Goal: Task Accomplishment & Management: Use online tool/utility

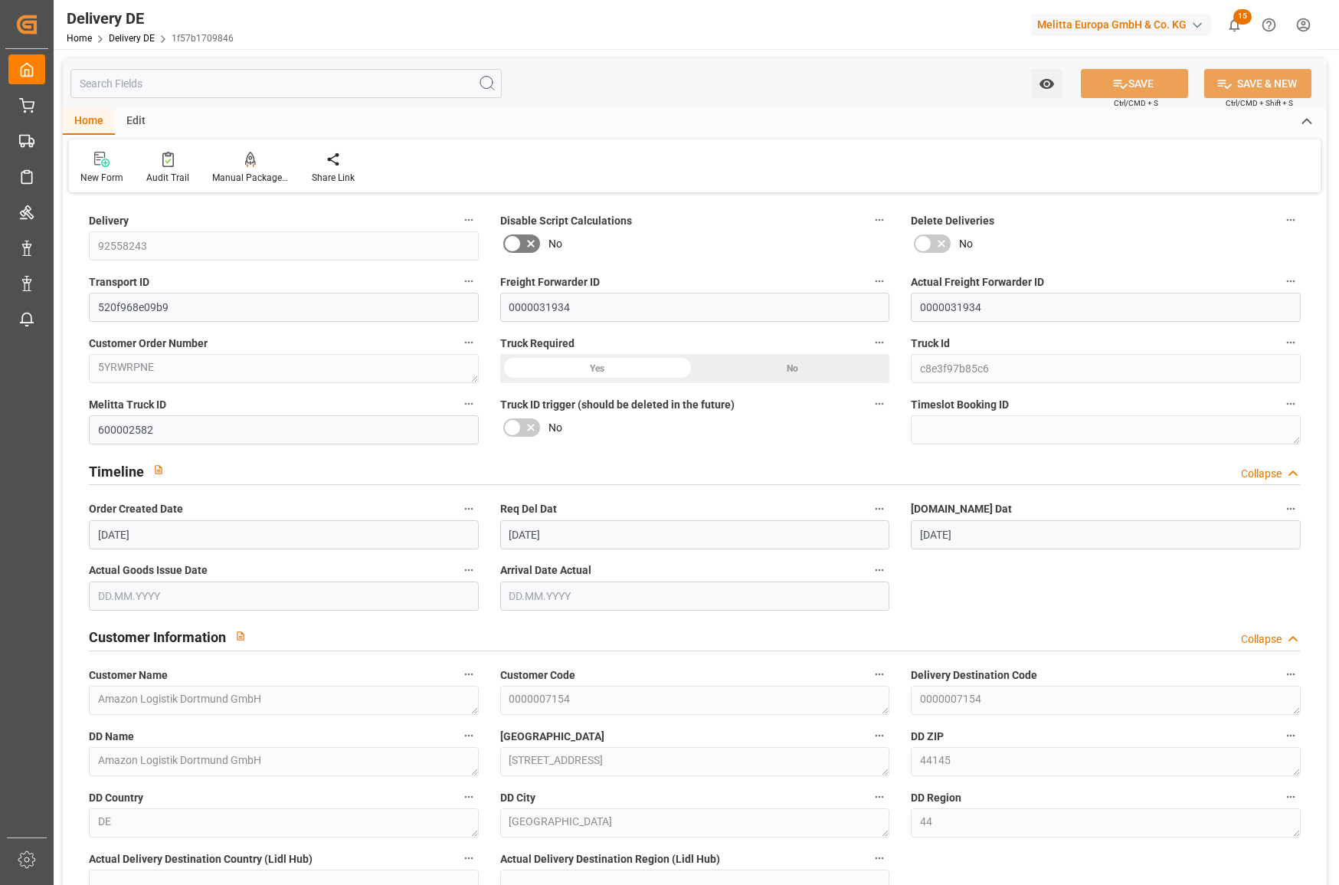
scroll to position [613, 0]
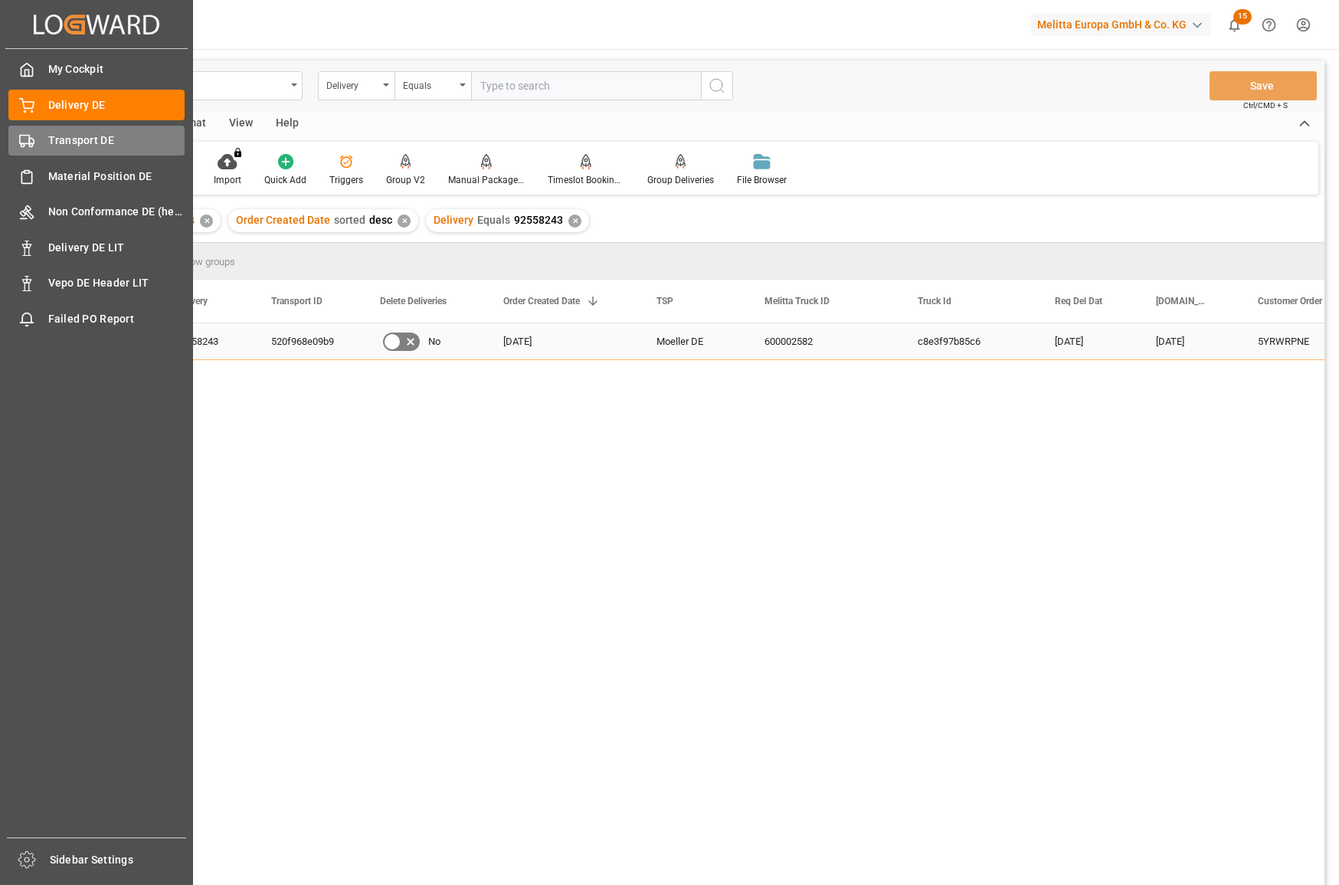
click at [29, 138] on rect at bounding box center [24, 140] width 9 height 8
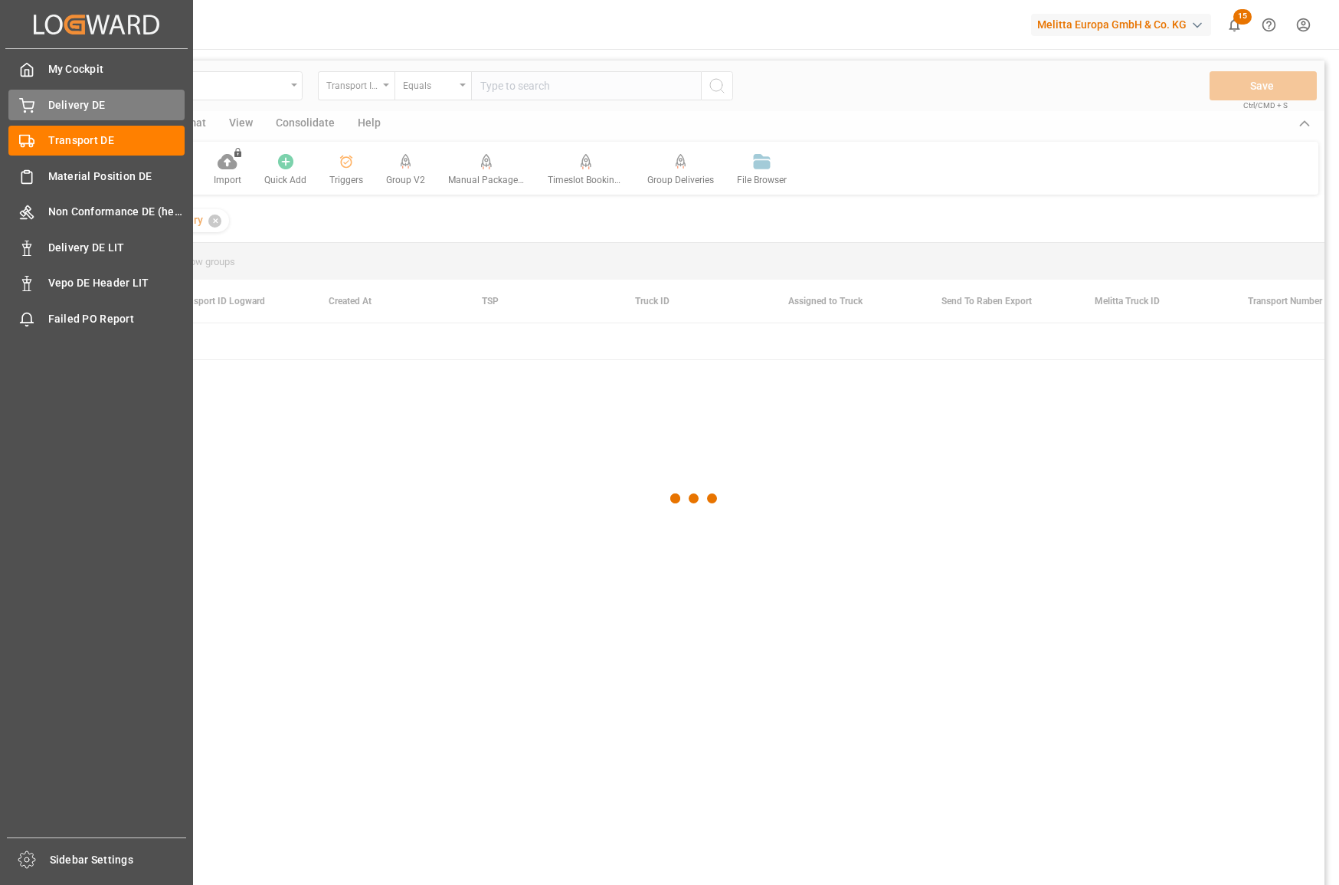
click at [53, 100] on span "Delivery DE" at bounding box center [116, 105] width 137 height 16
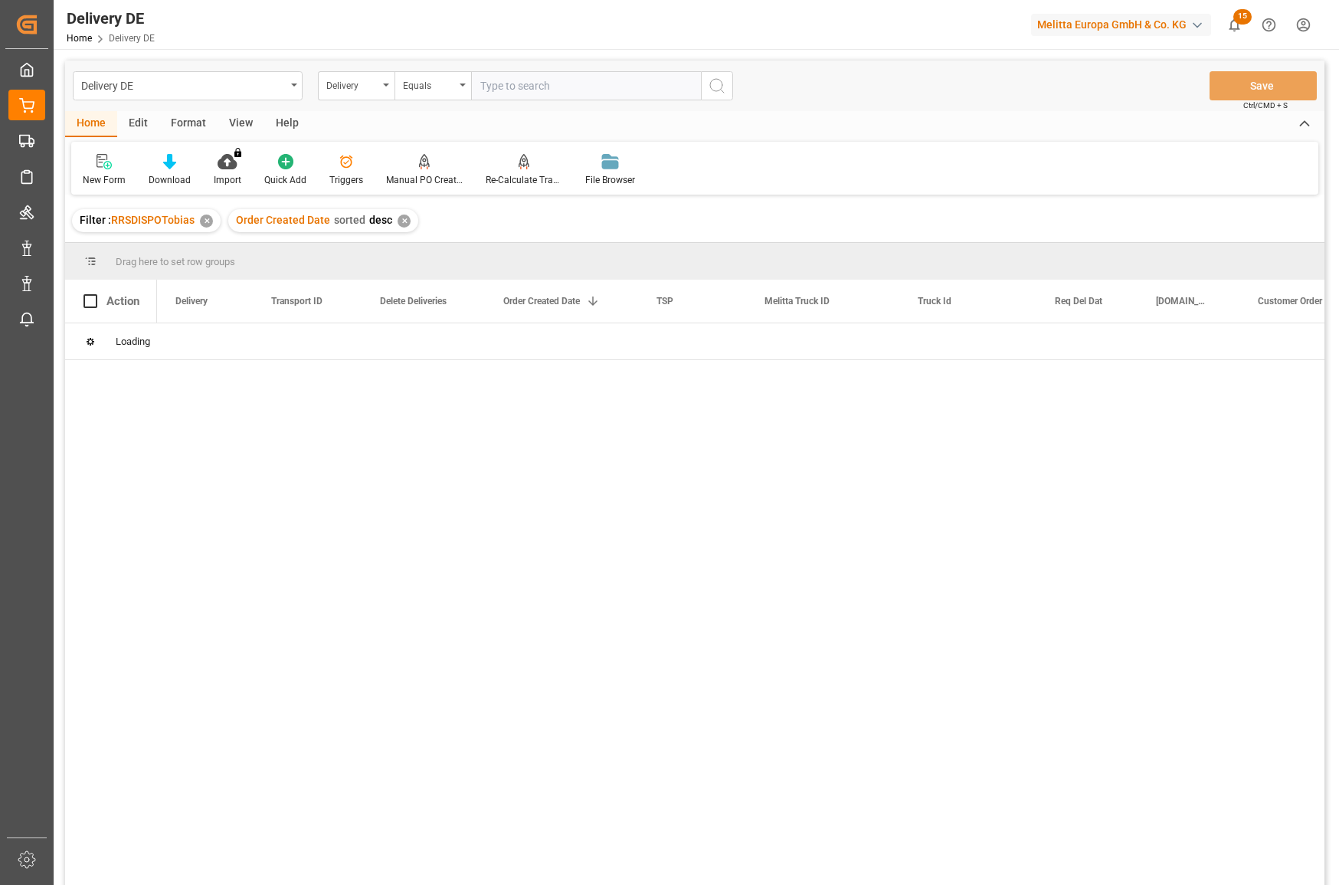
click at [558, 88] on input "text" at bounding box center [586, 85] width 230 height 29
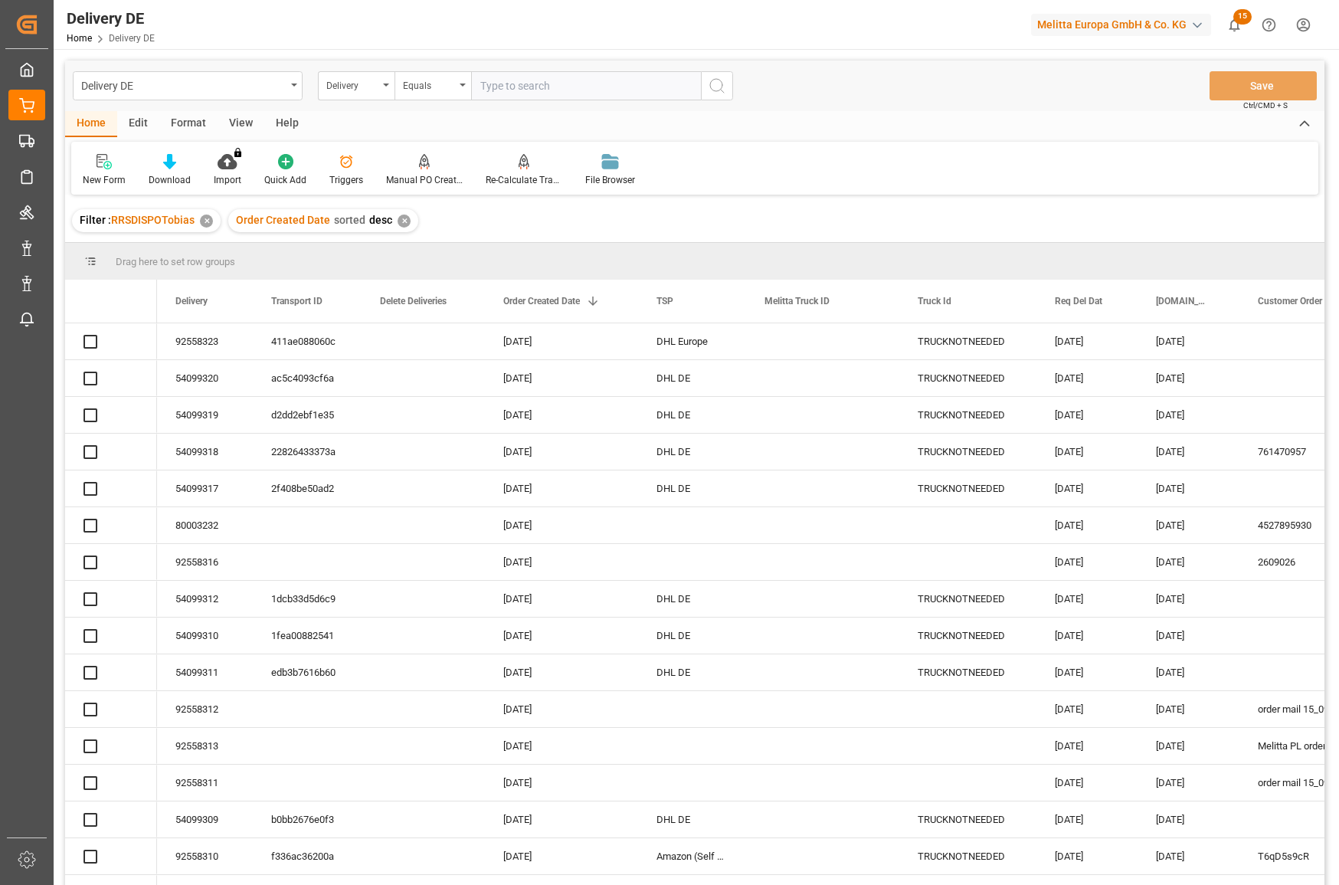
paste input "92555450"
type input "92555450"
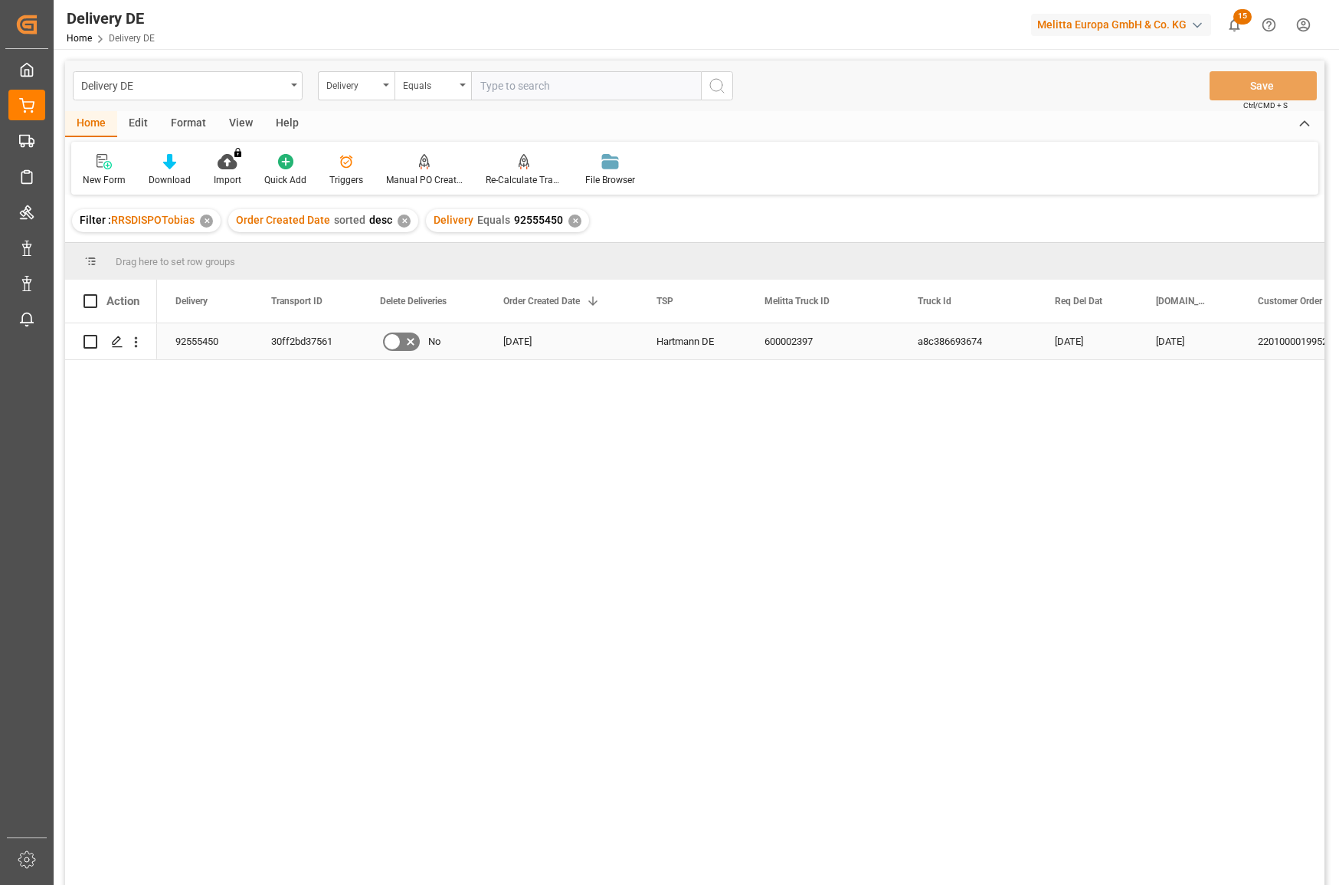
click at [302, 333] on div "30ff2bd37561" at bounding box center [307, 341] width 109 height 36
click at [137, 337] on icon "open menu" at bounding box center [136, 342] width 16 height 16
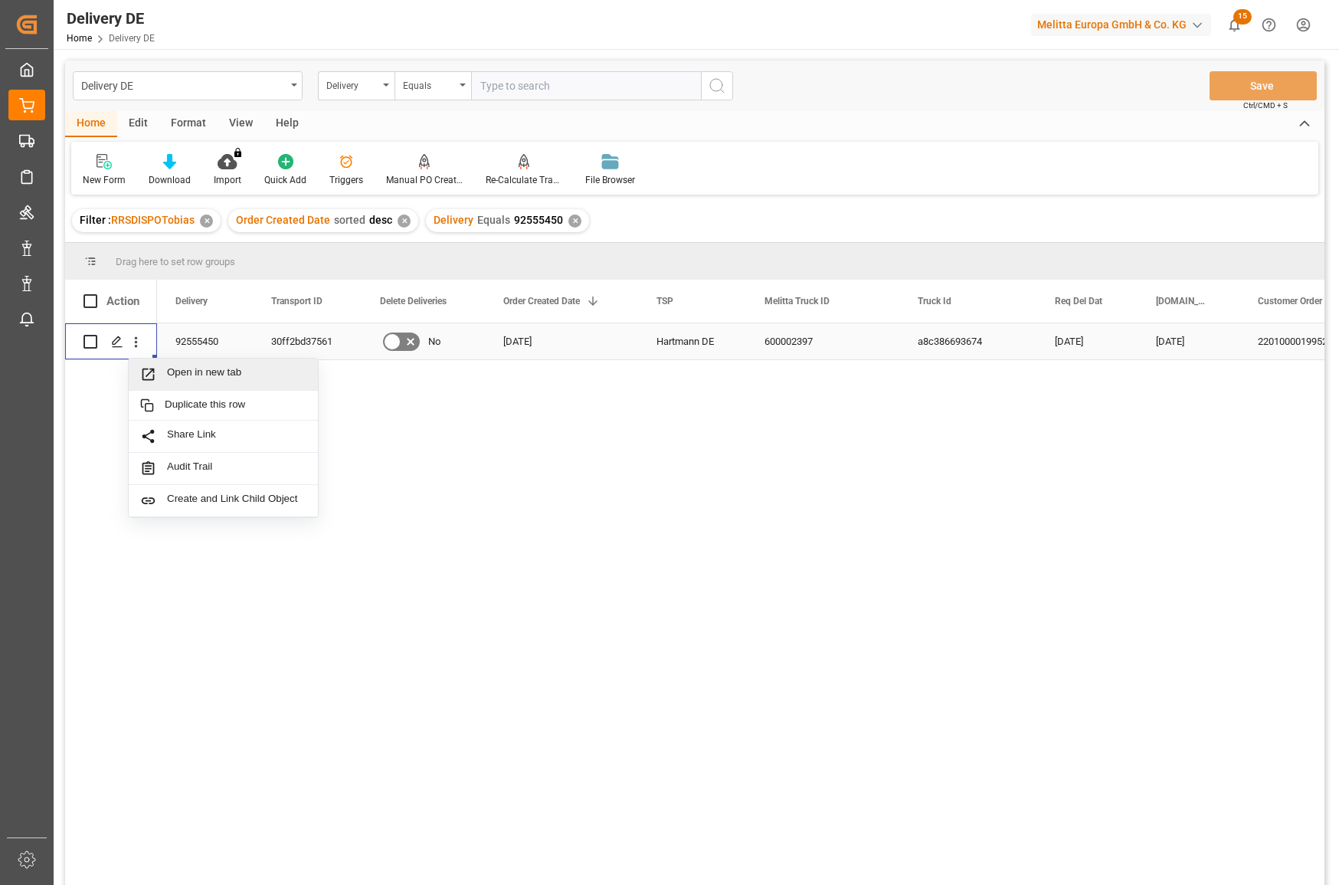
click at [201, 381] on span "Open in new tab" at bounding box center [236, 374] width 139 height 16
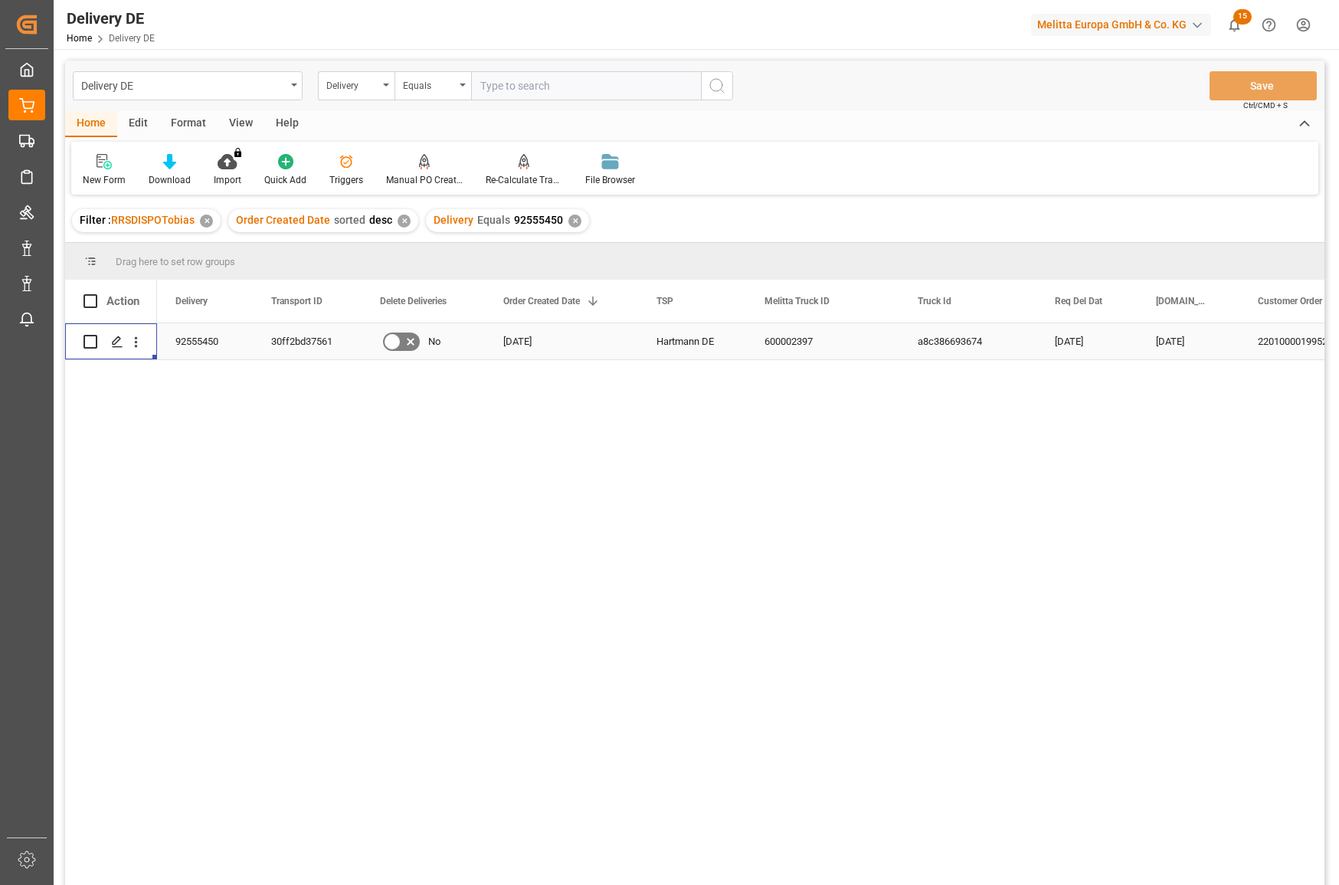
click at [525, 98] on input "text" at bounding box center [586, 85] width 230 height 29
paste input "92555742"
type input "92555742"
click at [714, 87] on icon "search button" at bounding box center [717, 86] width 18 height 18
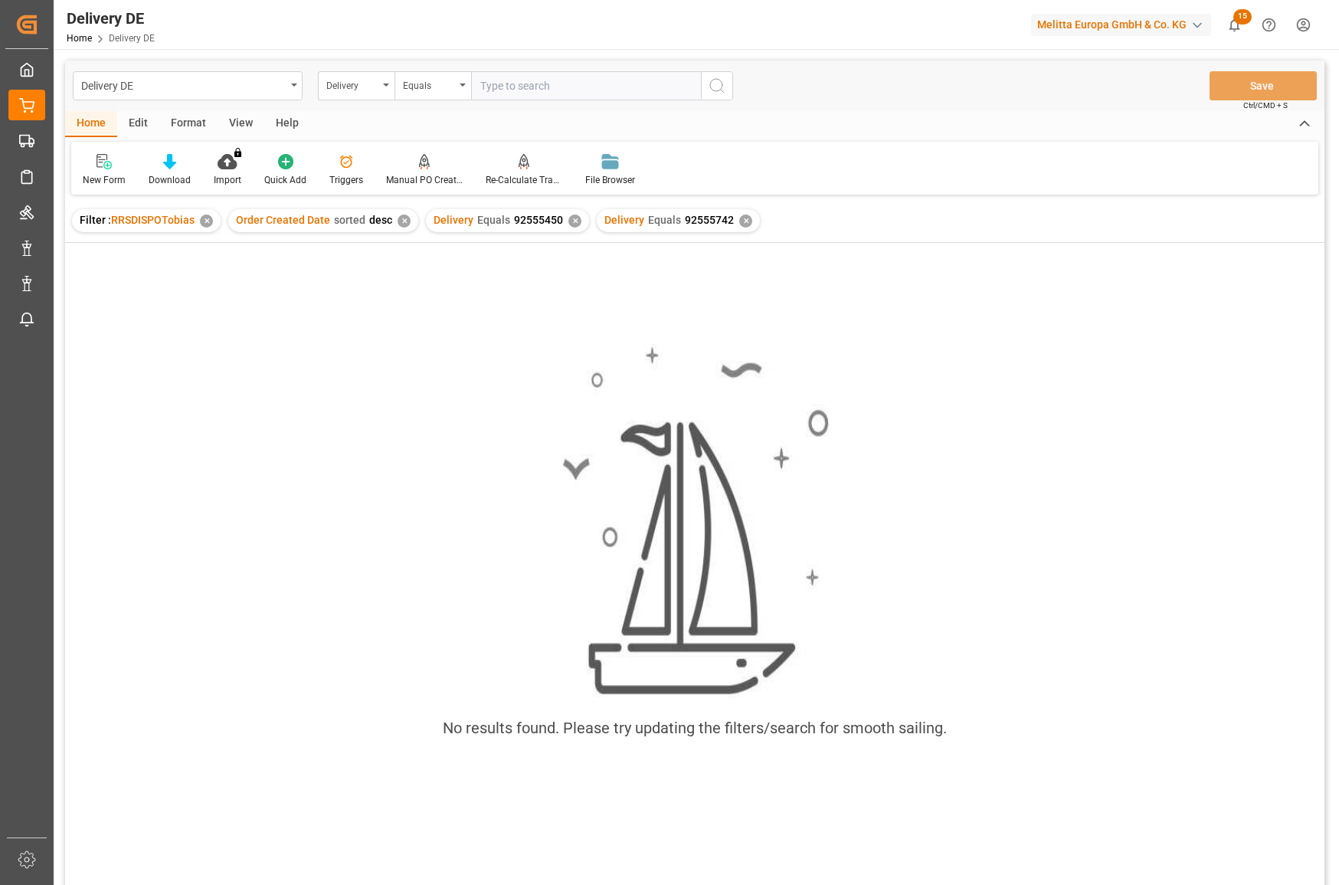
click at [570, 225] on div "✕" at bounding box center [574, 220] width 13 height 13
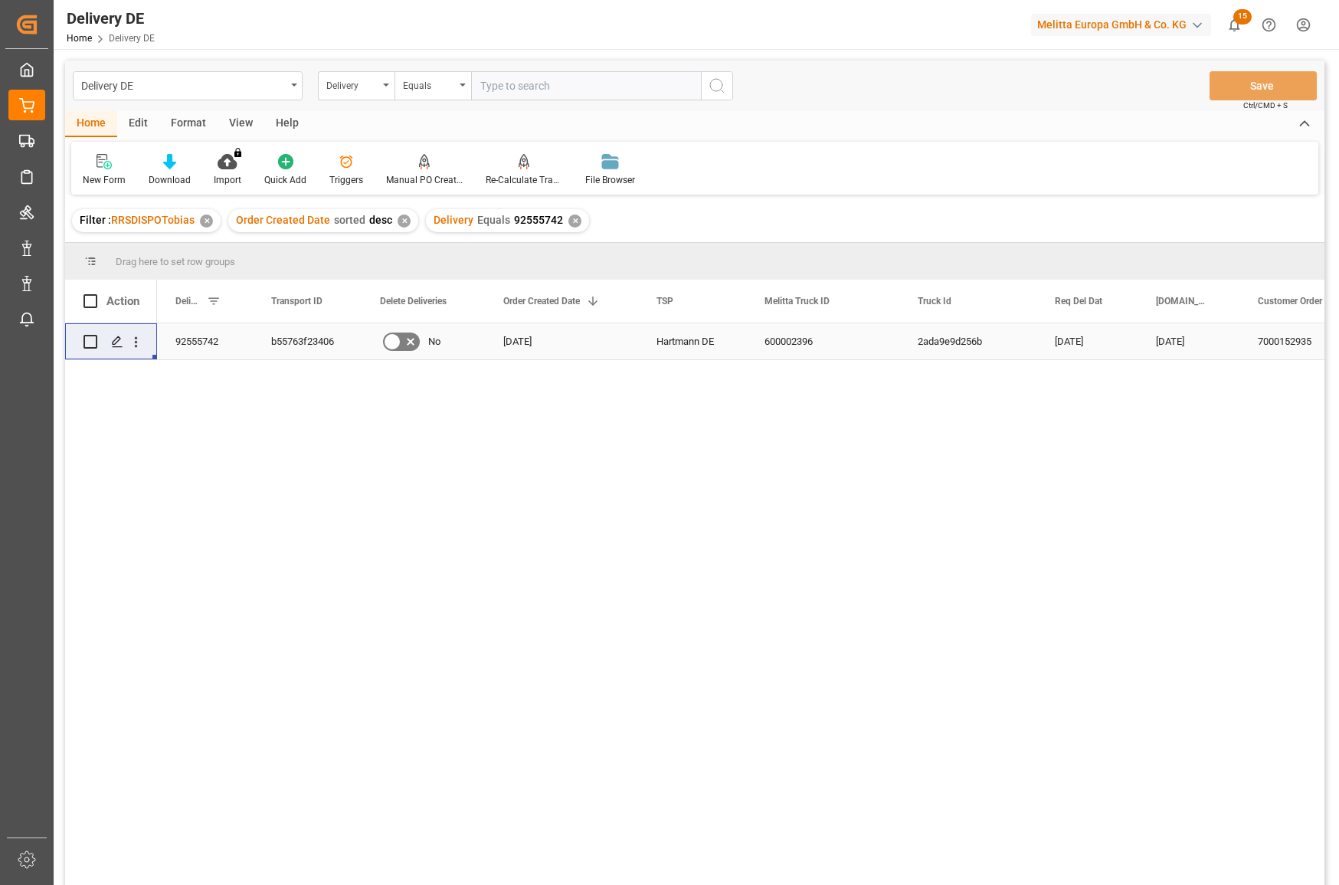
click at [293, 339] on div "b55763f23406" at bounding box center [307, 341] width 109 height 36
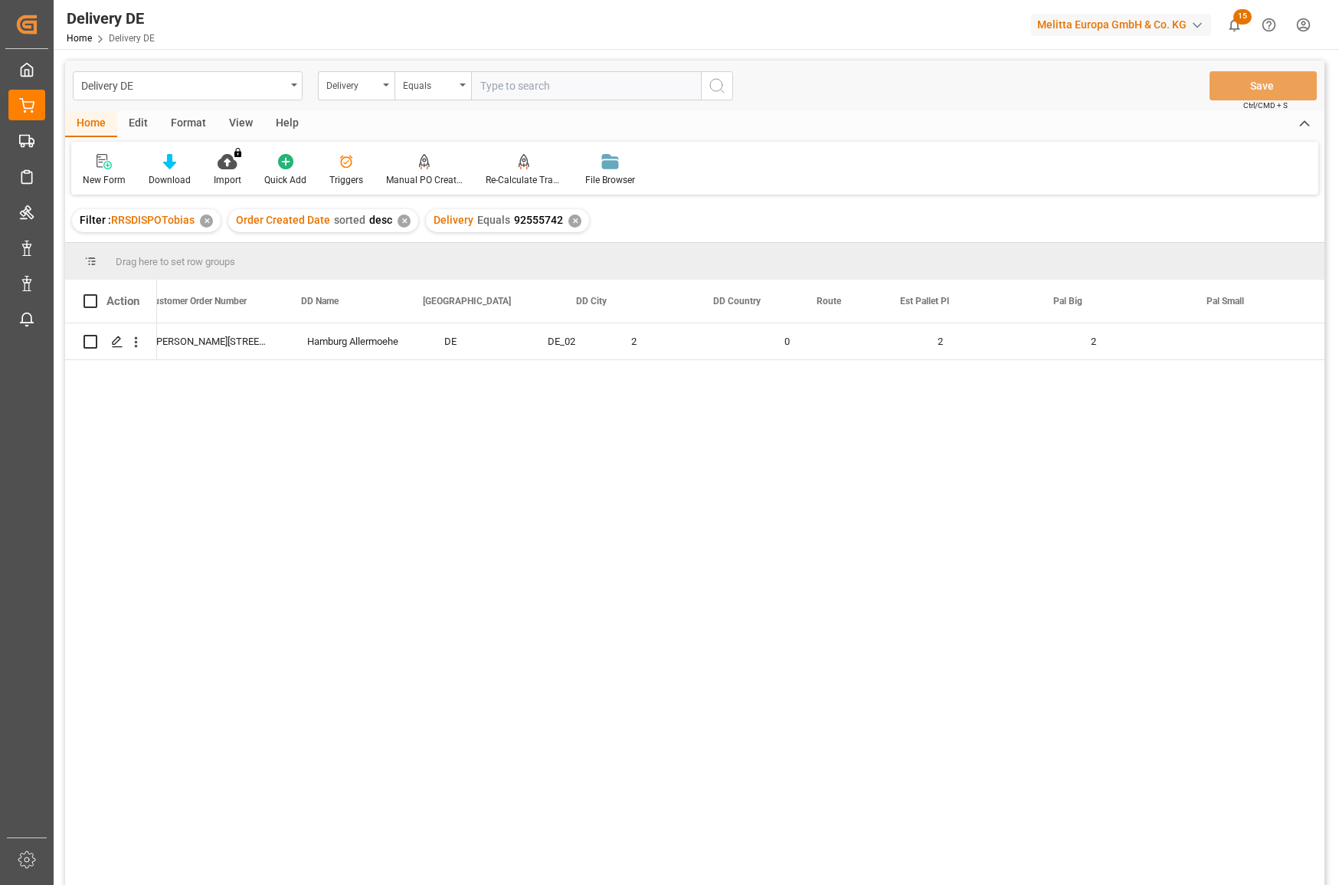
scroll to position [0, 613]
click at [1203, 497] on div "b55763f23406 Hamburg Allermoehe DE DE_02 2 Hermann-Wuesthof-Ring 20 Budnikowsky…" at bounding box center [740, 608] width 1167 height 571
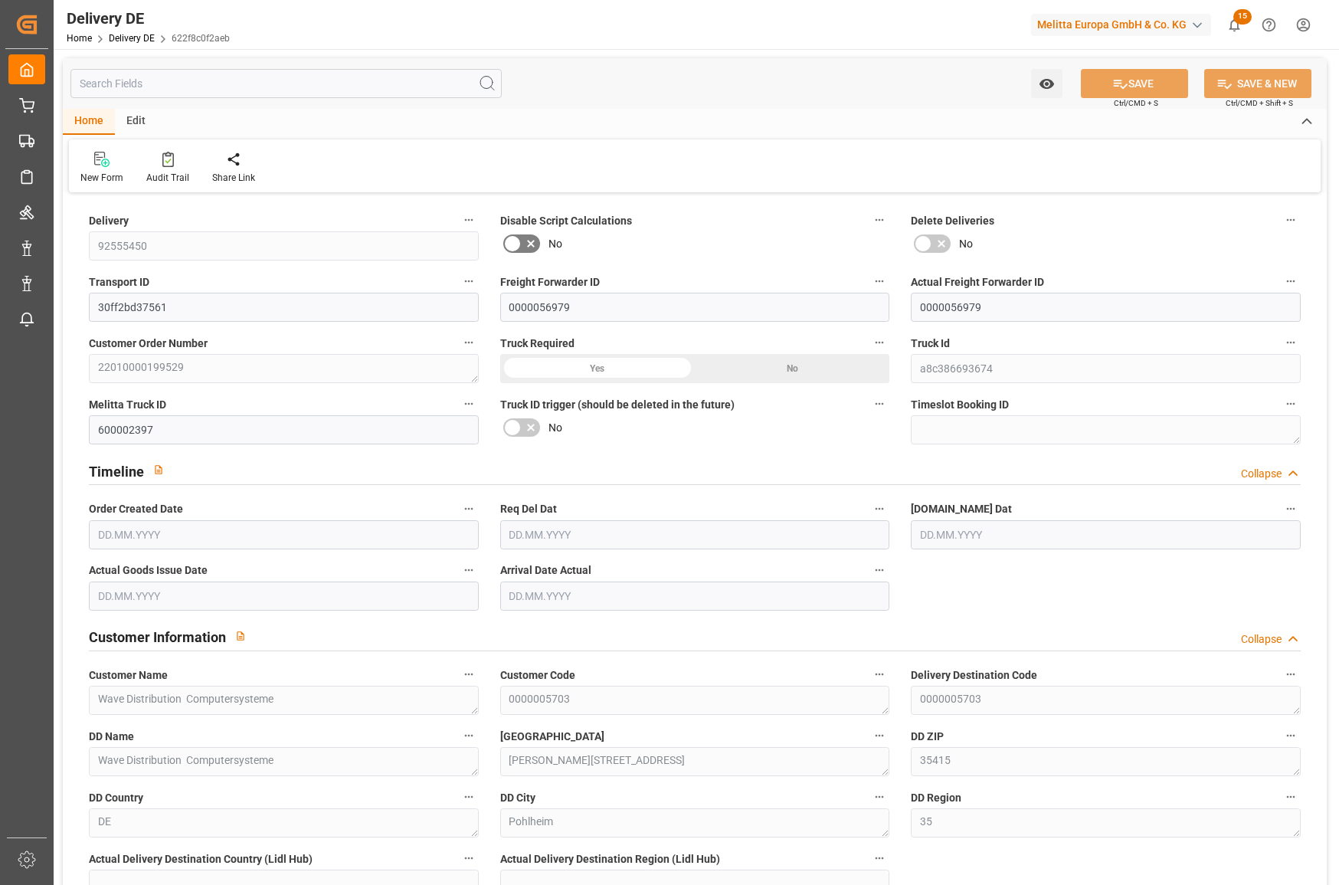
type input "3"
type input "2.75"
type input "409.488"
type input "533"
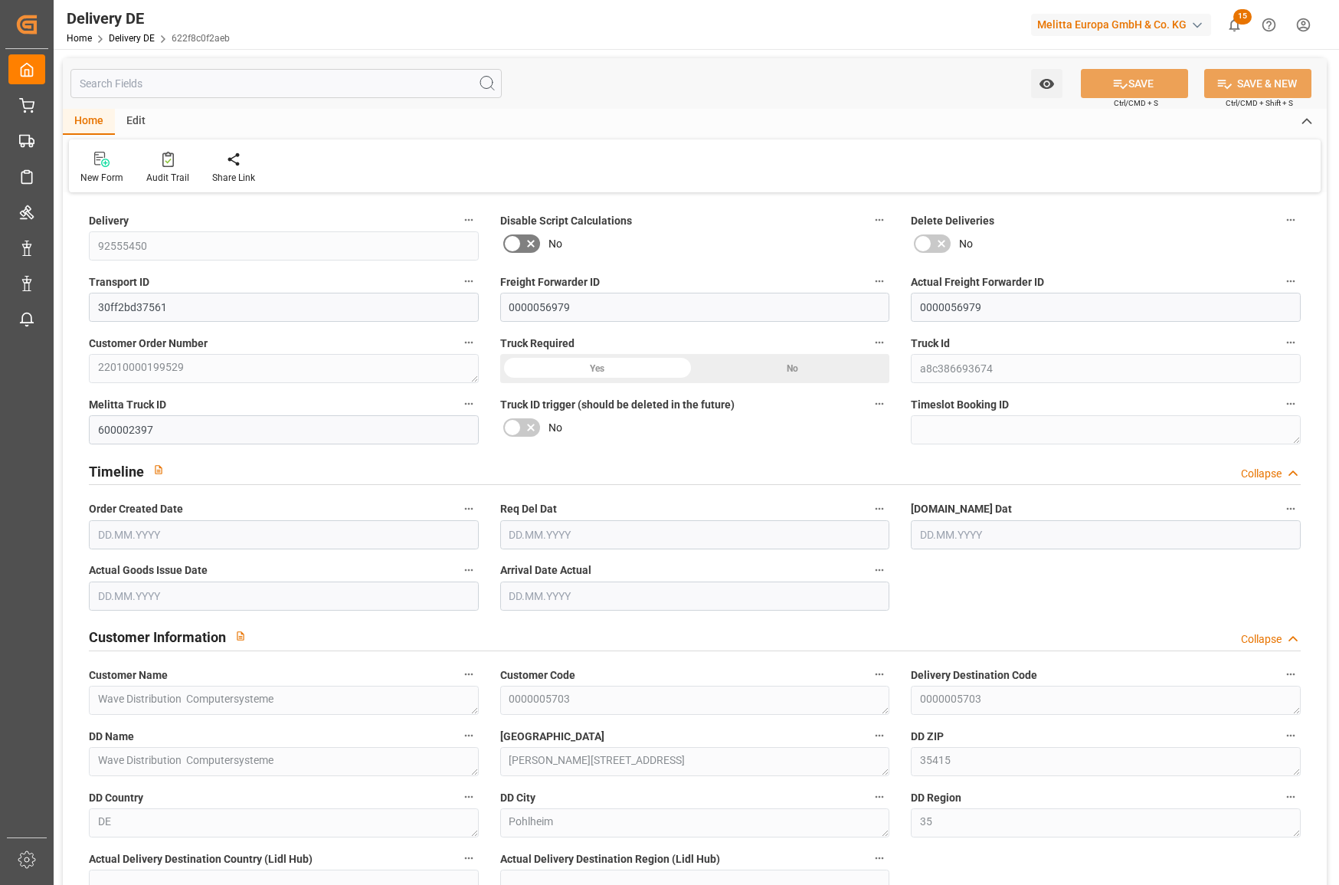
type input "3498.96"
type input "[DATE]"
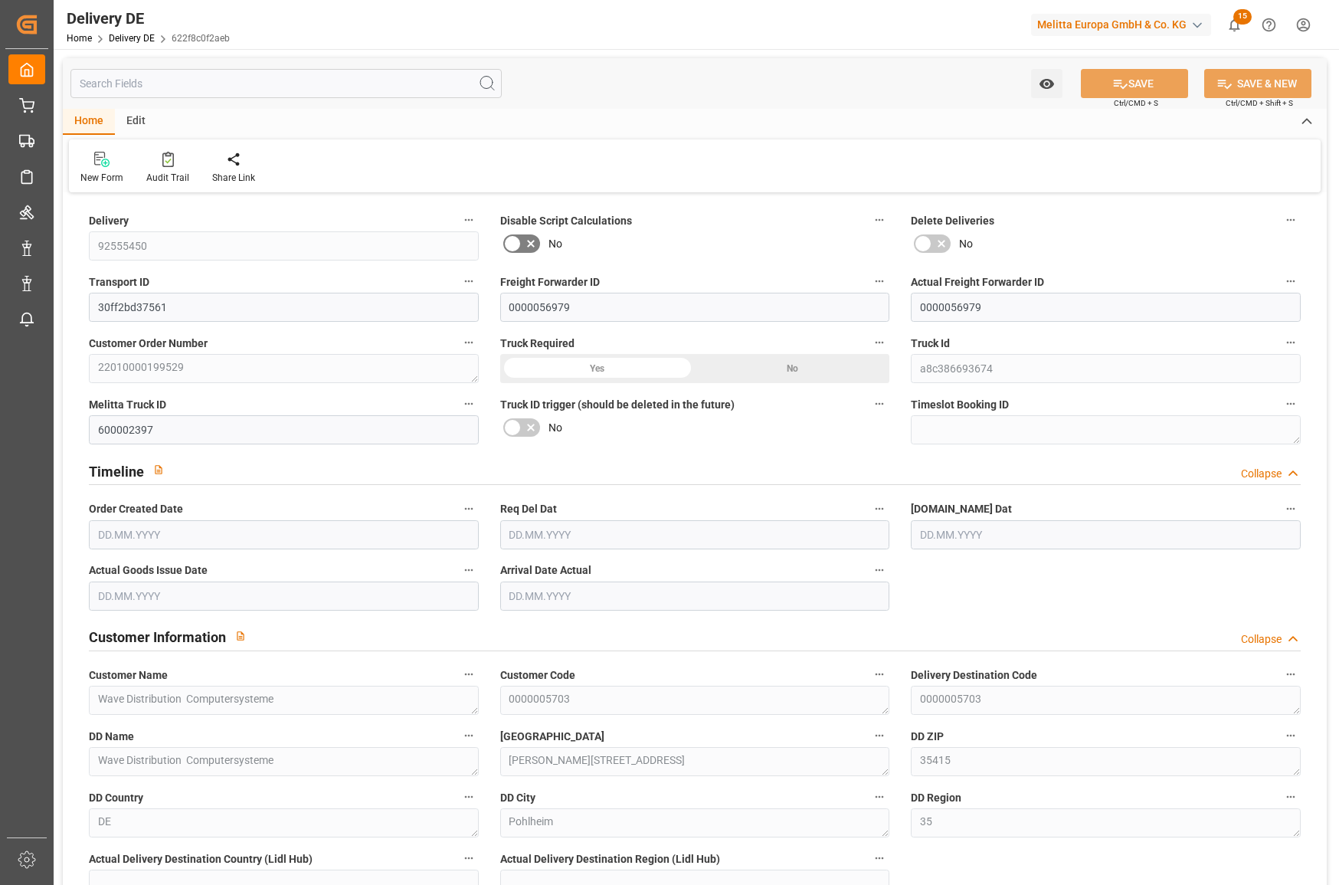
type input "[DATE]"
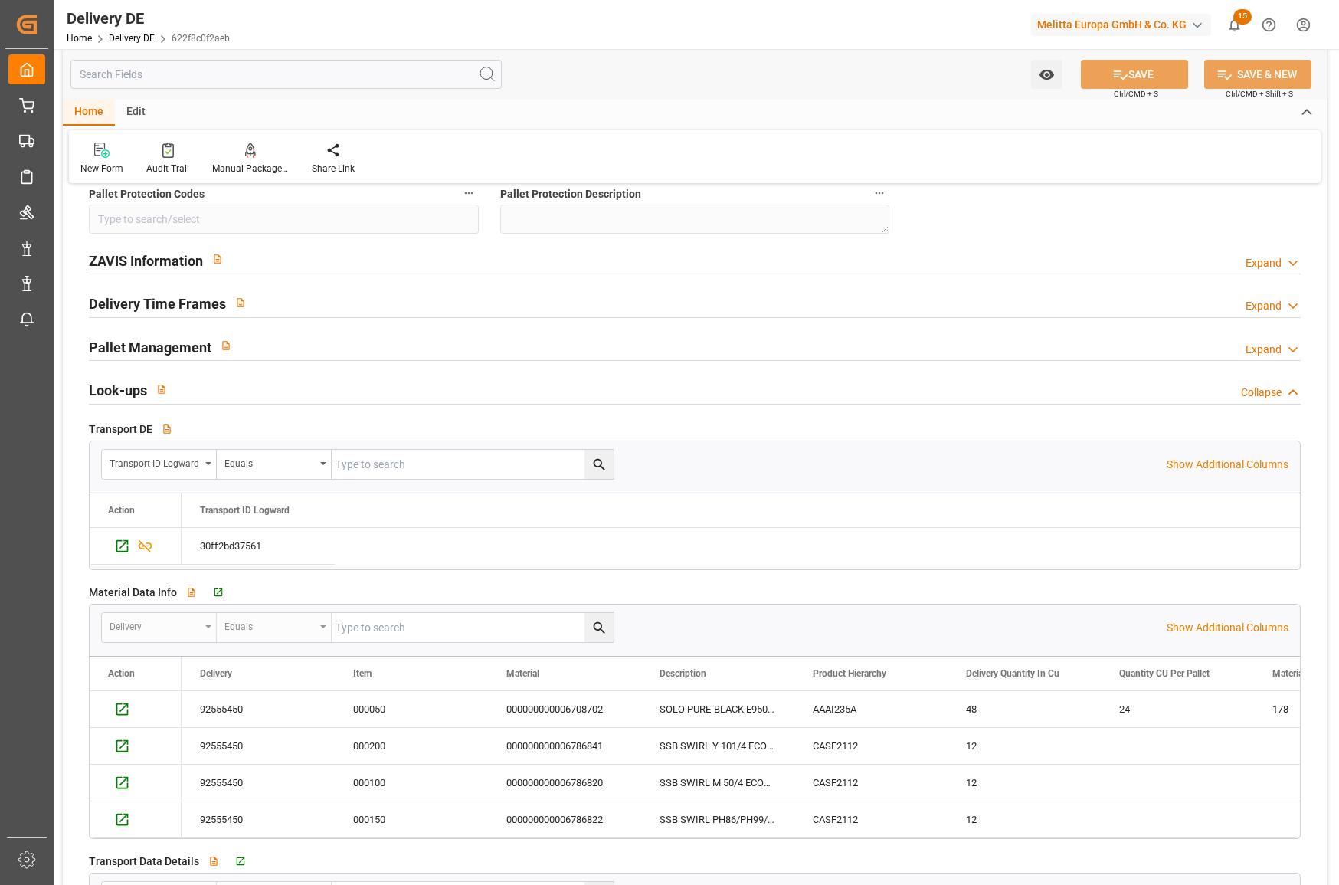
scroll to position [2451, 0]
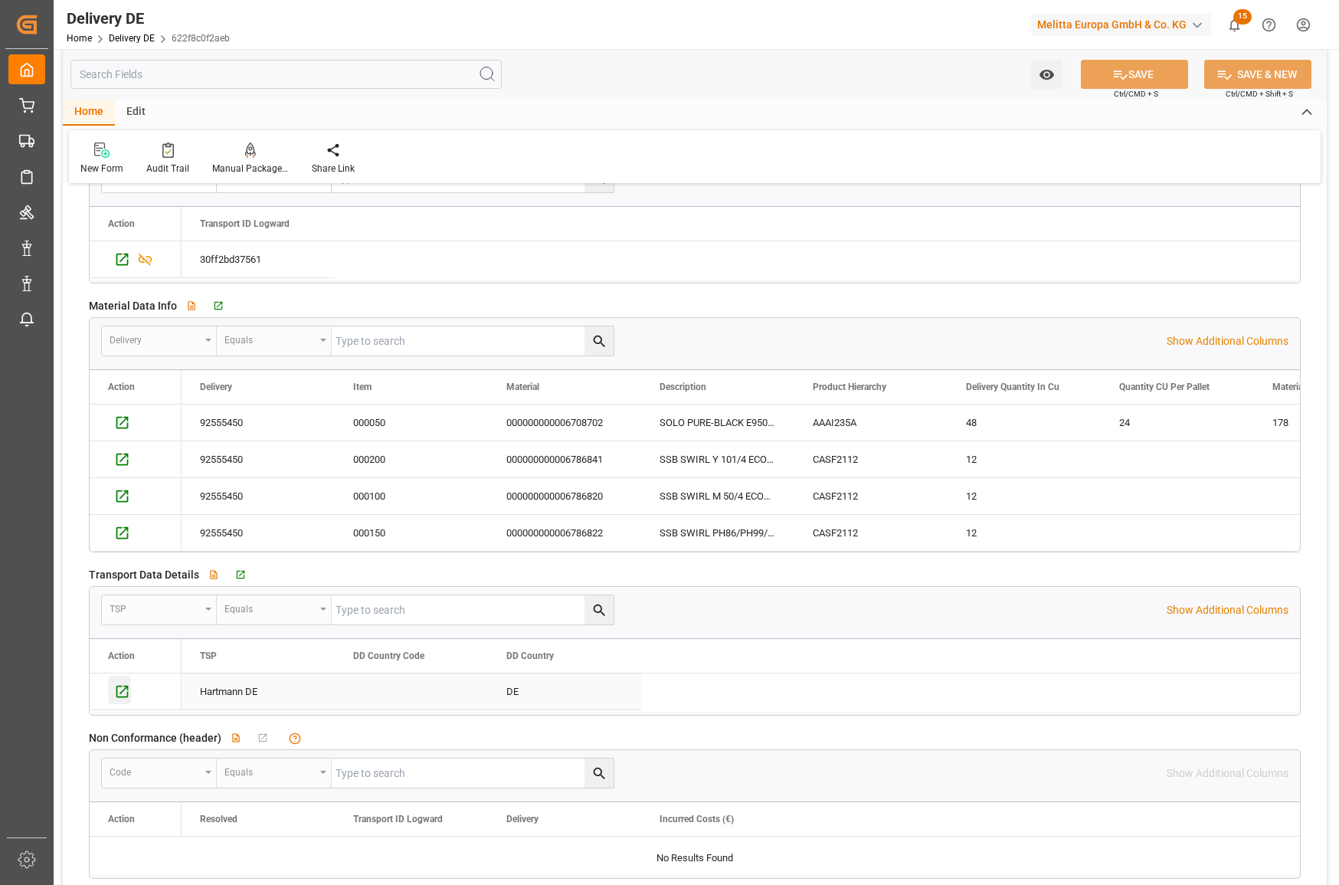
click at [118, 689] on icon "Press SPACE to select this row." at bounding box center [122, 691] width 16 height 16
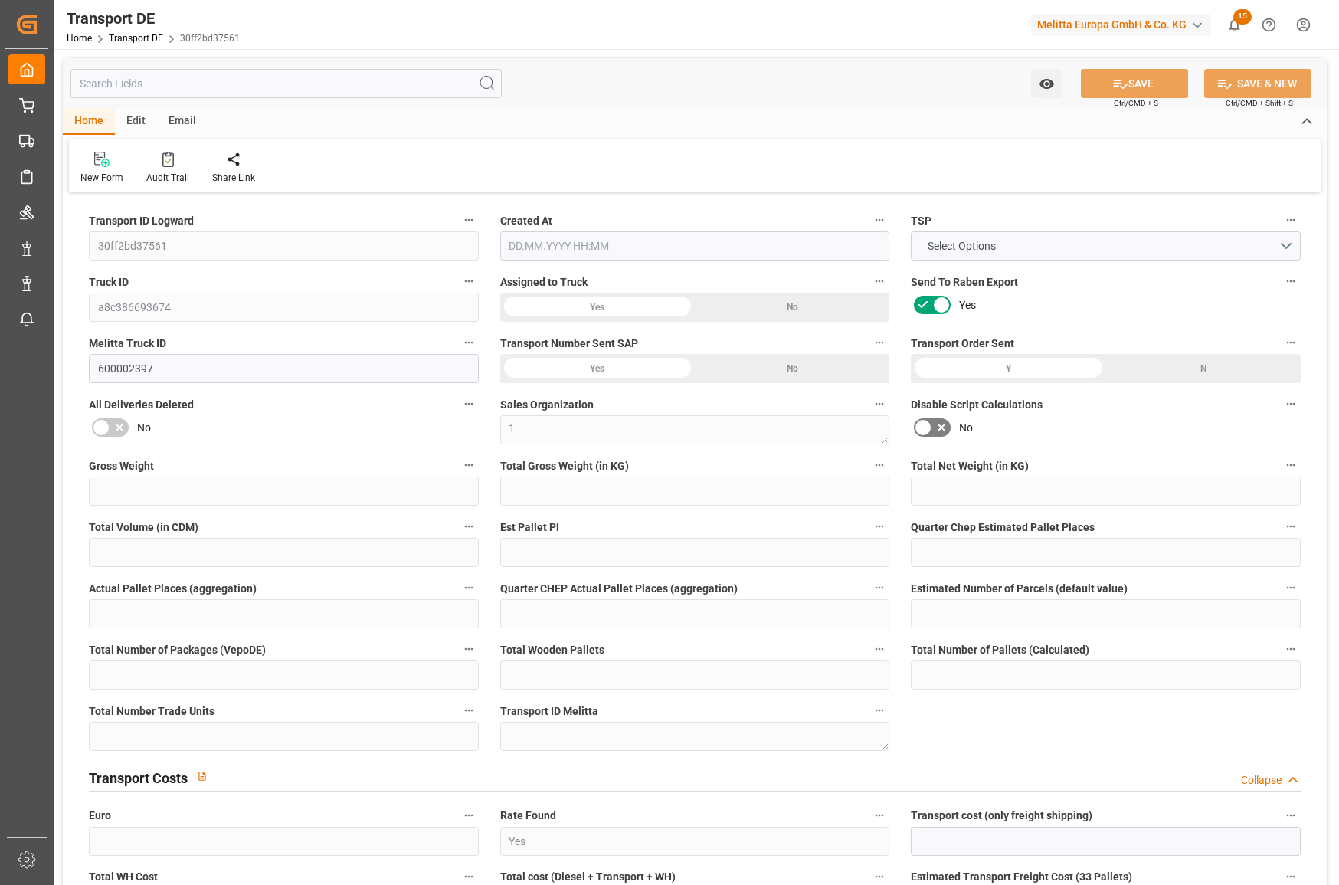
type input "533"
type input "461.088"
type input "409.488"
type input "3498.96"
type input "3"
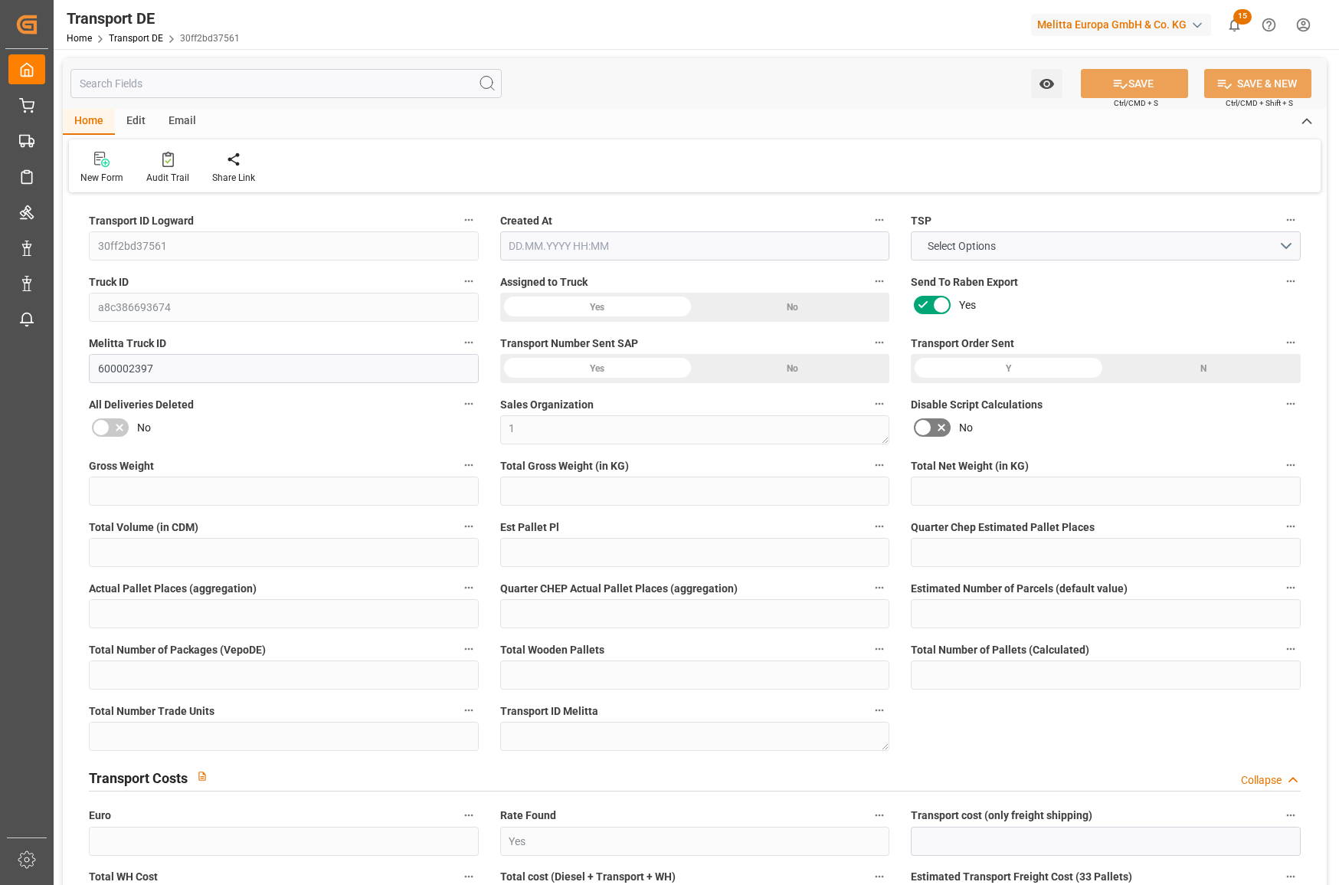
type input "0"
type input "2.75"
type input "0"
type input "1"
type input "3"
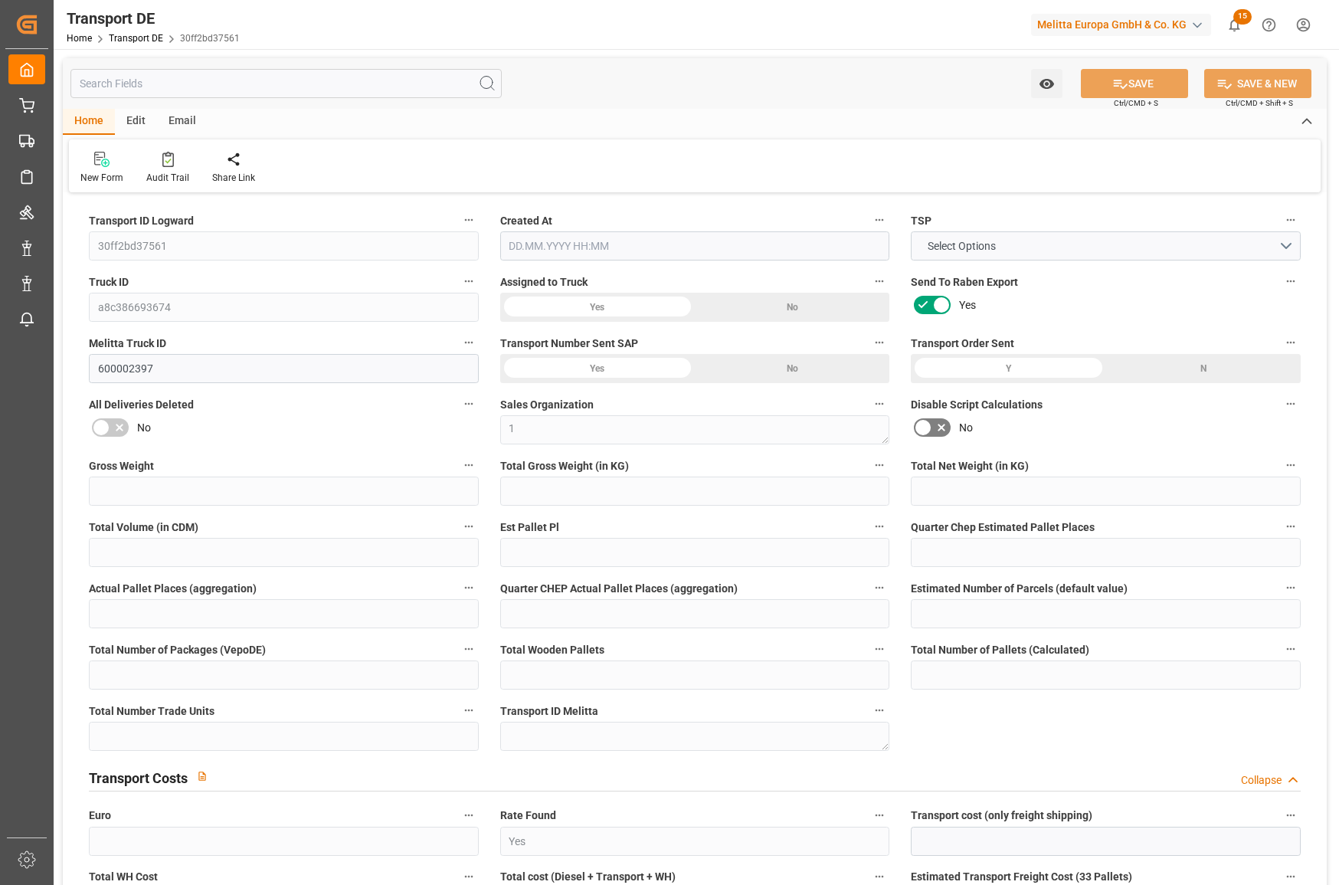
type input "3"
type input "2"
type input "12"
type input "0"
type input "114.04"
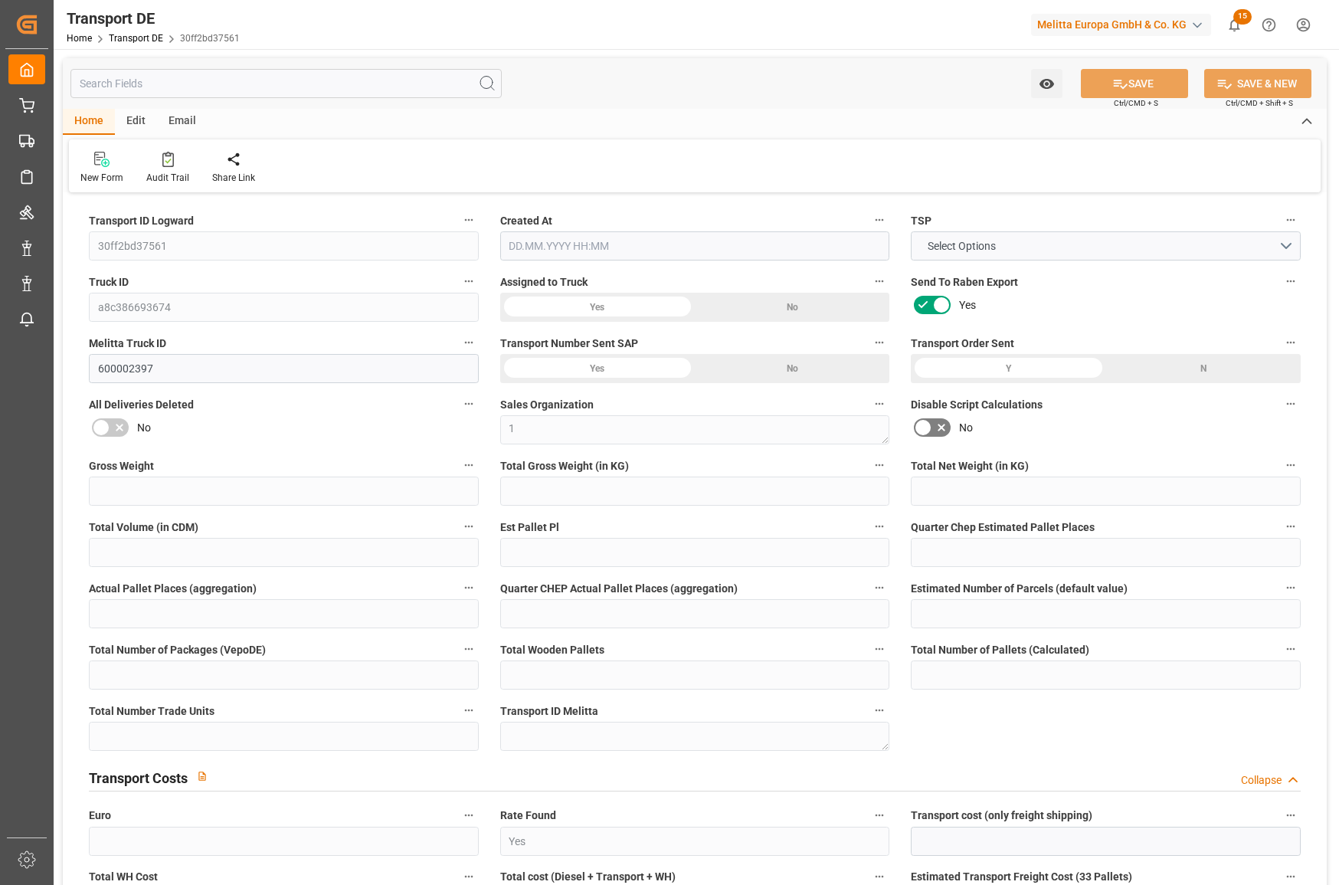
type input "13.287"
type input "114.04"
type input "35"
type input "2"
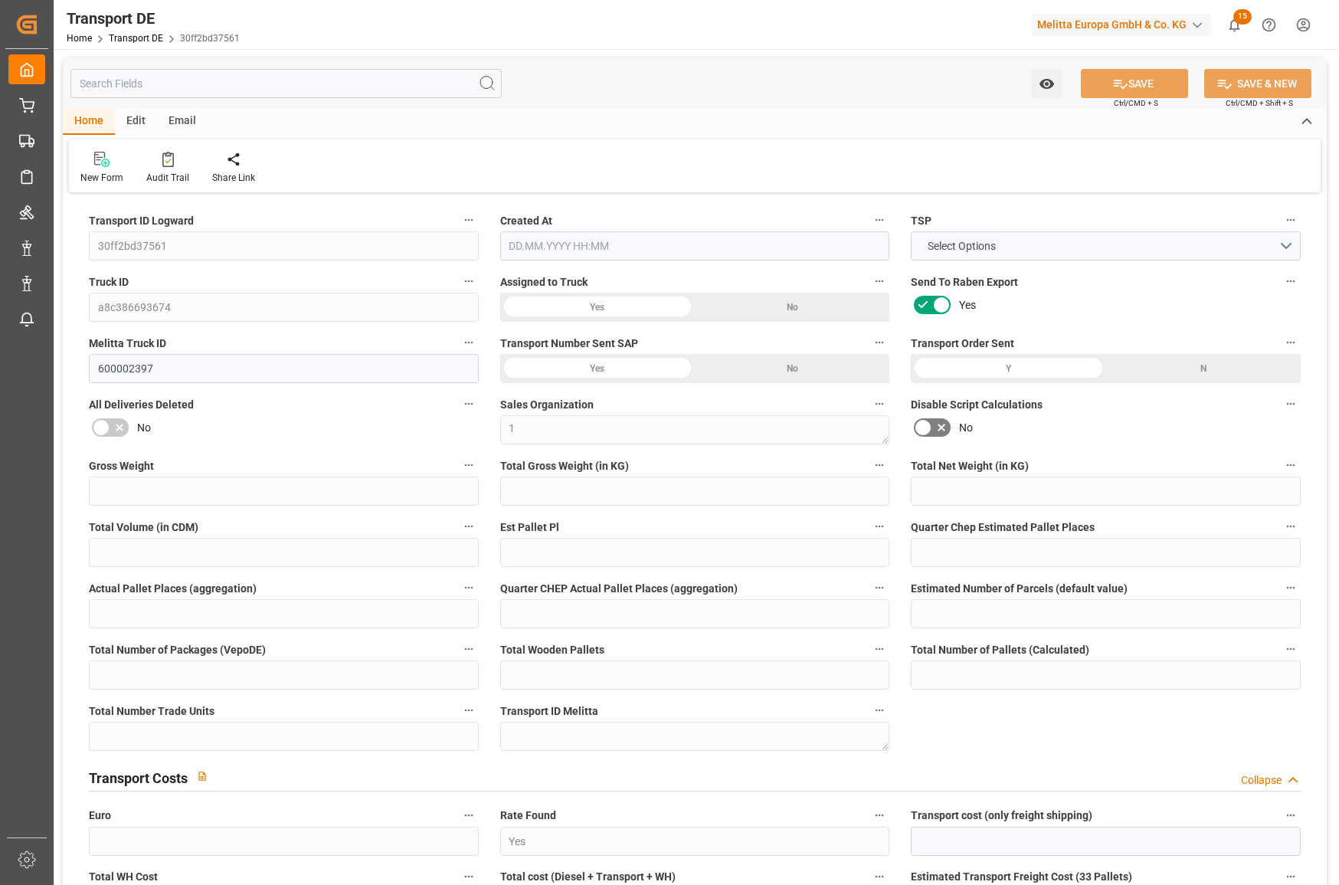
type input "1"
type input "0"
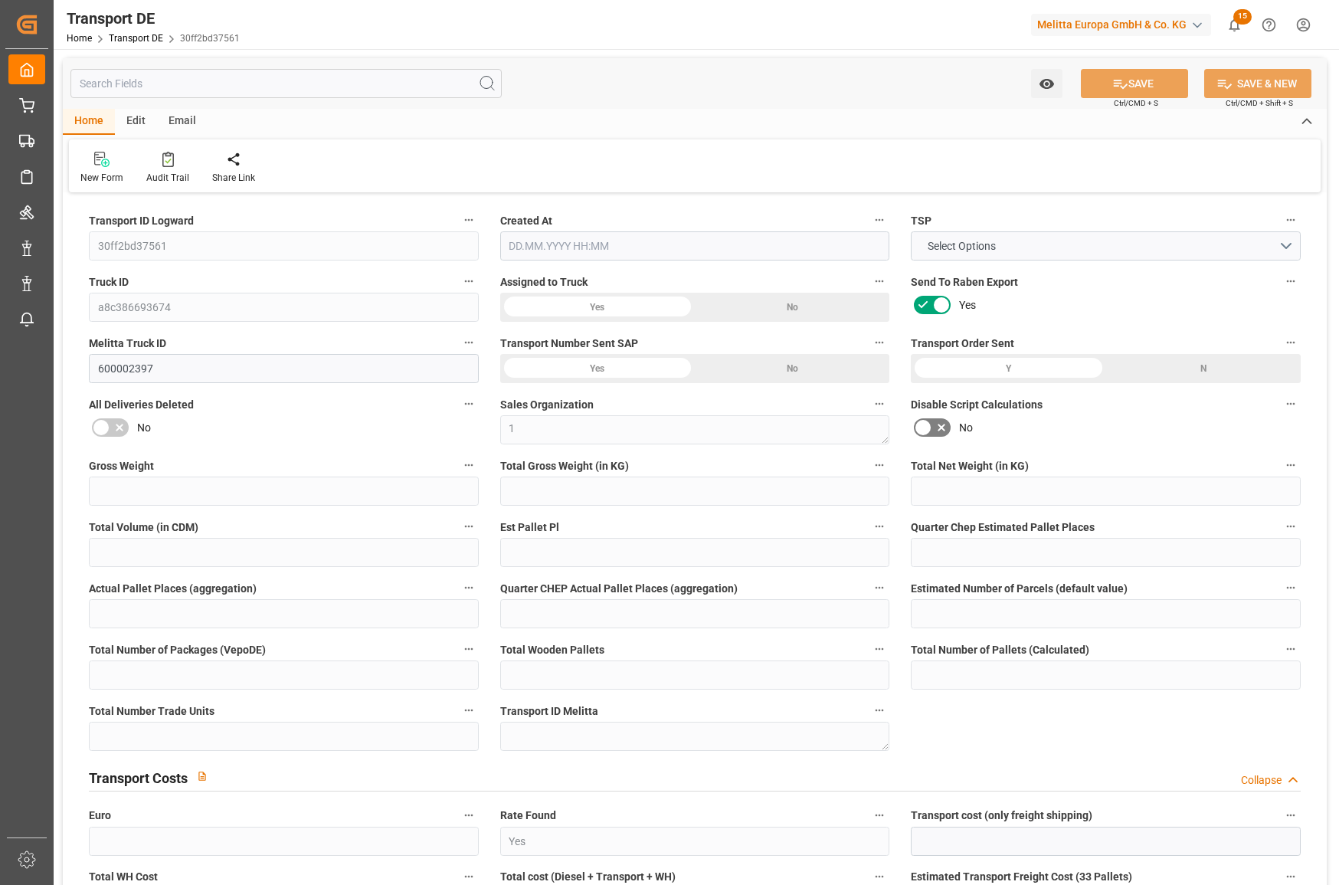
type input "0"
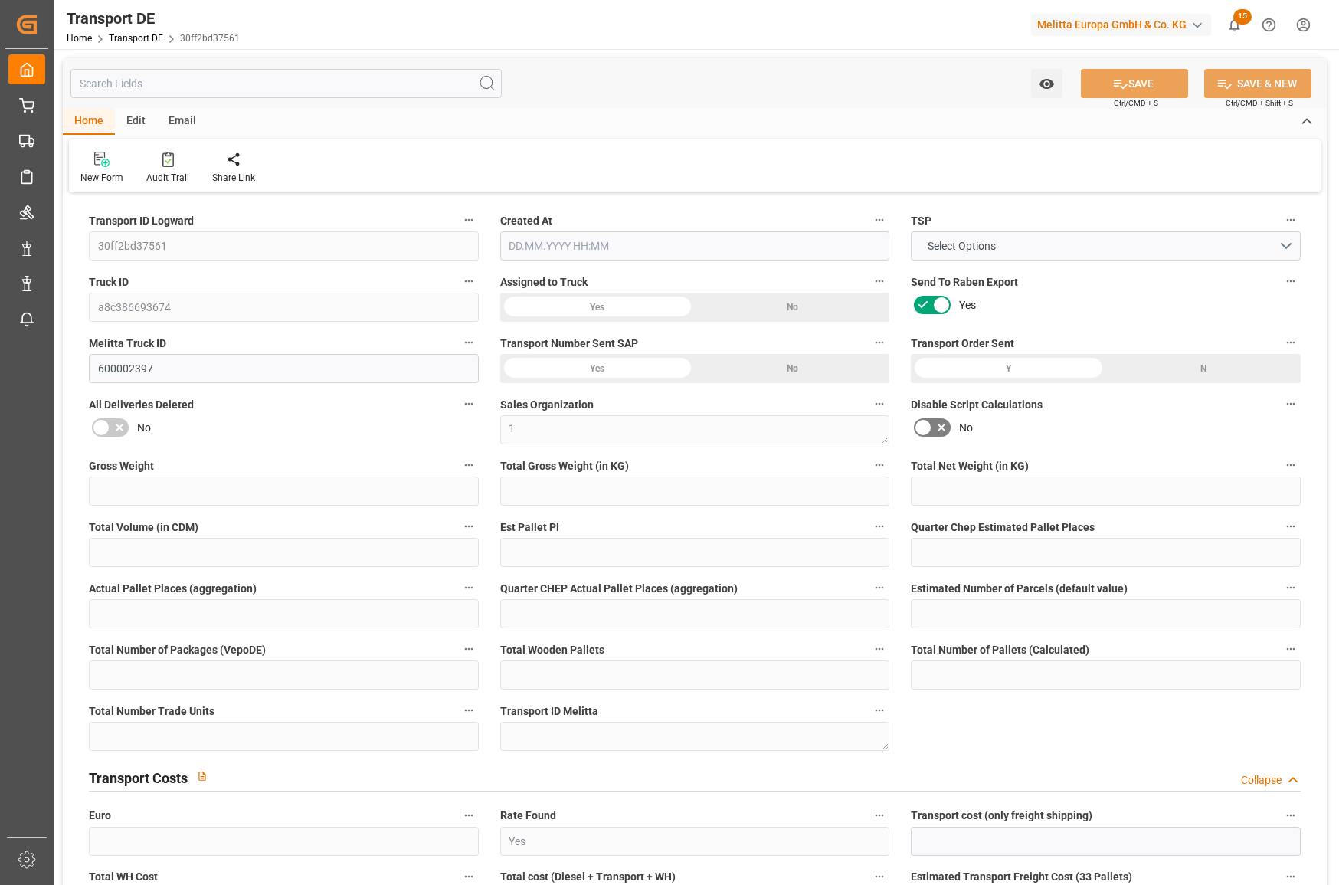
type input "0"
type input "461.088"
type input "4710.8598"
type input "21"
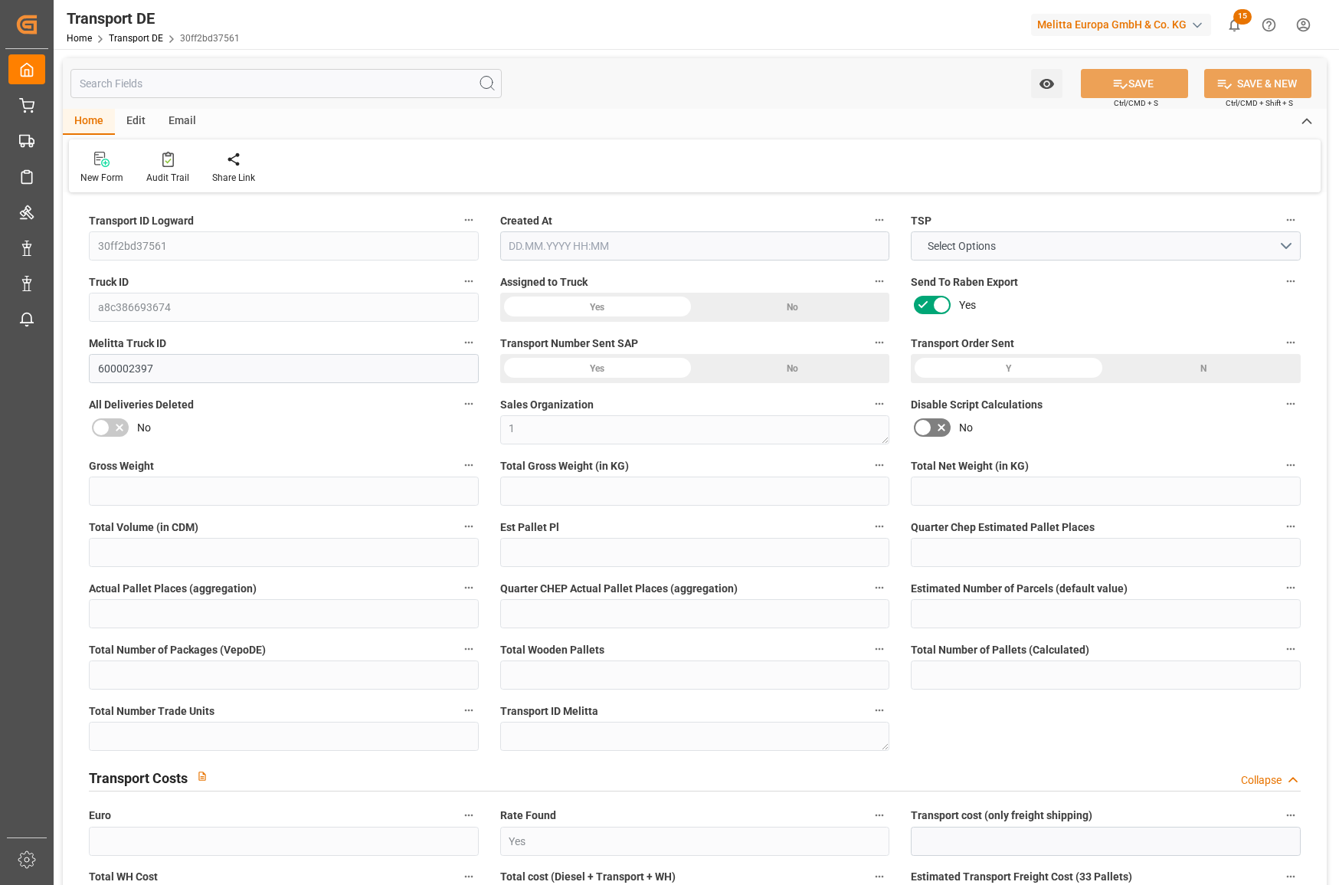
type input "35"
type input "2"
type input "0"
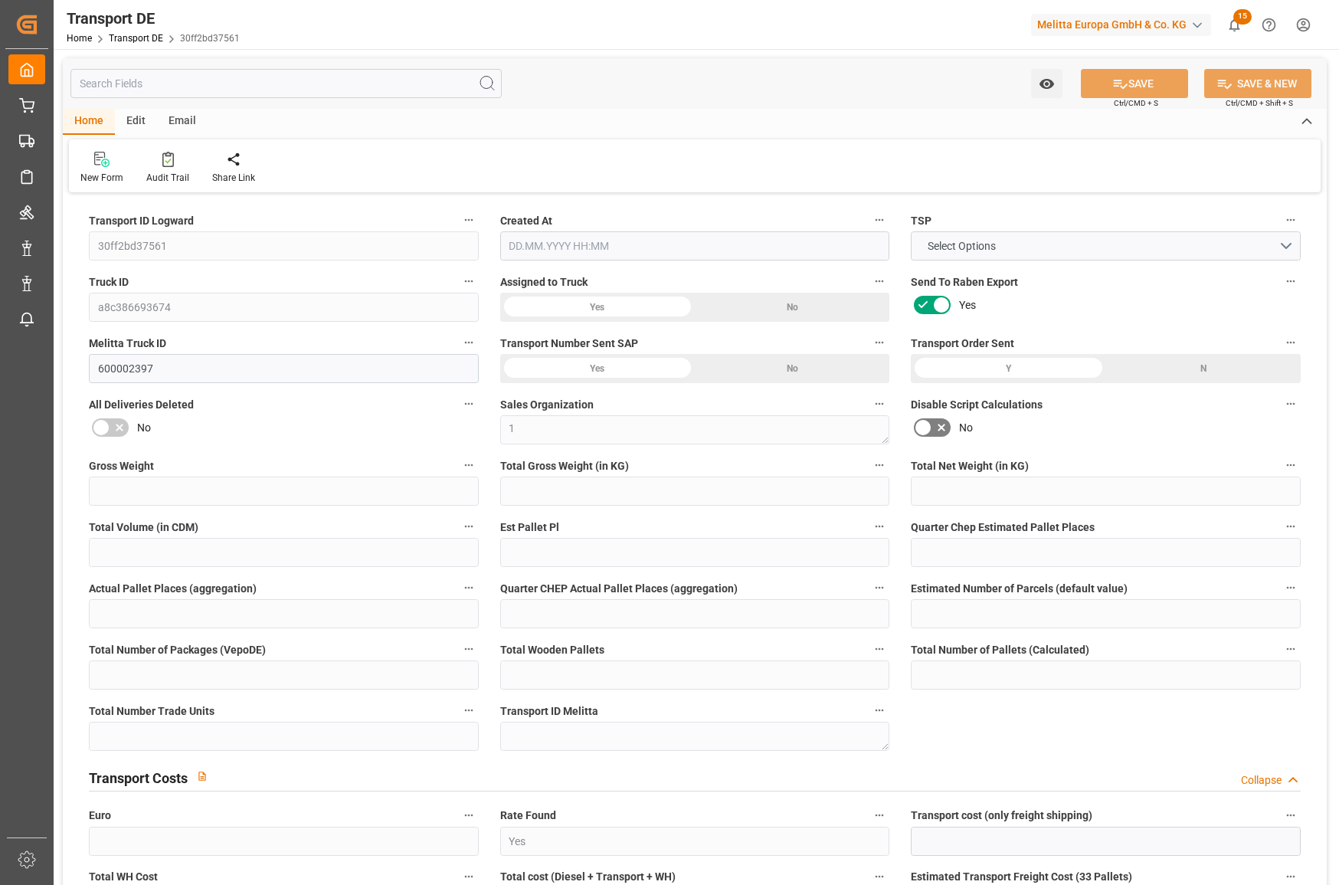
type input "0"
type input "1"
type input "0"
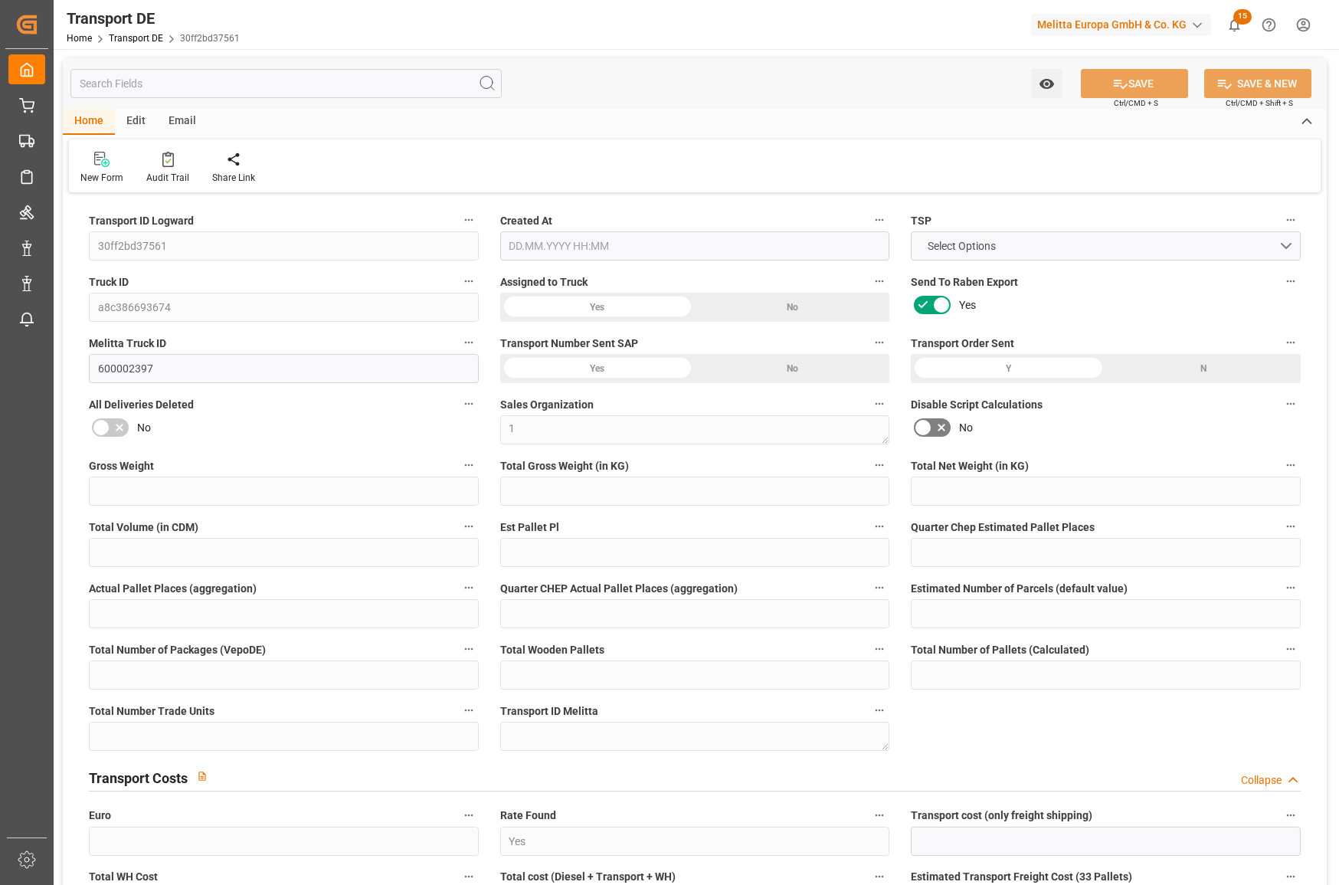
type input "60"
type input "127.327"
type input "114.04"
type input "04.09.2025 21:00"
type input "[DATE]"
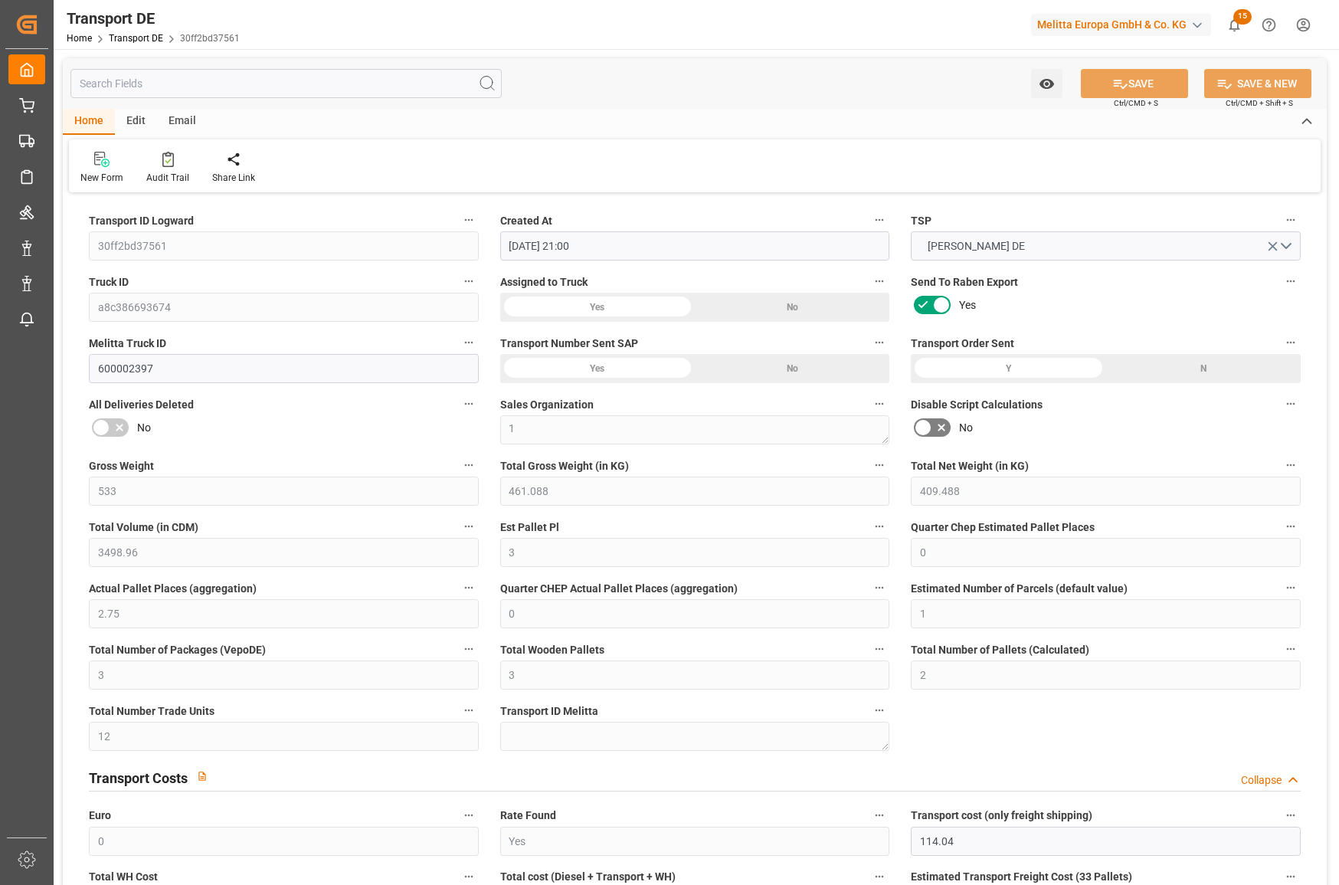
type input "[DATE]"
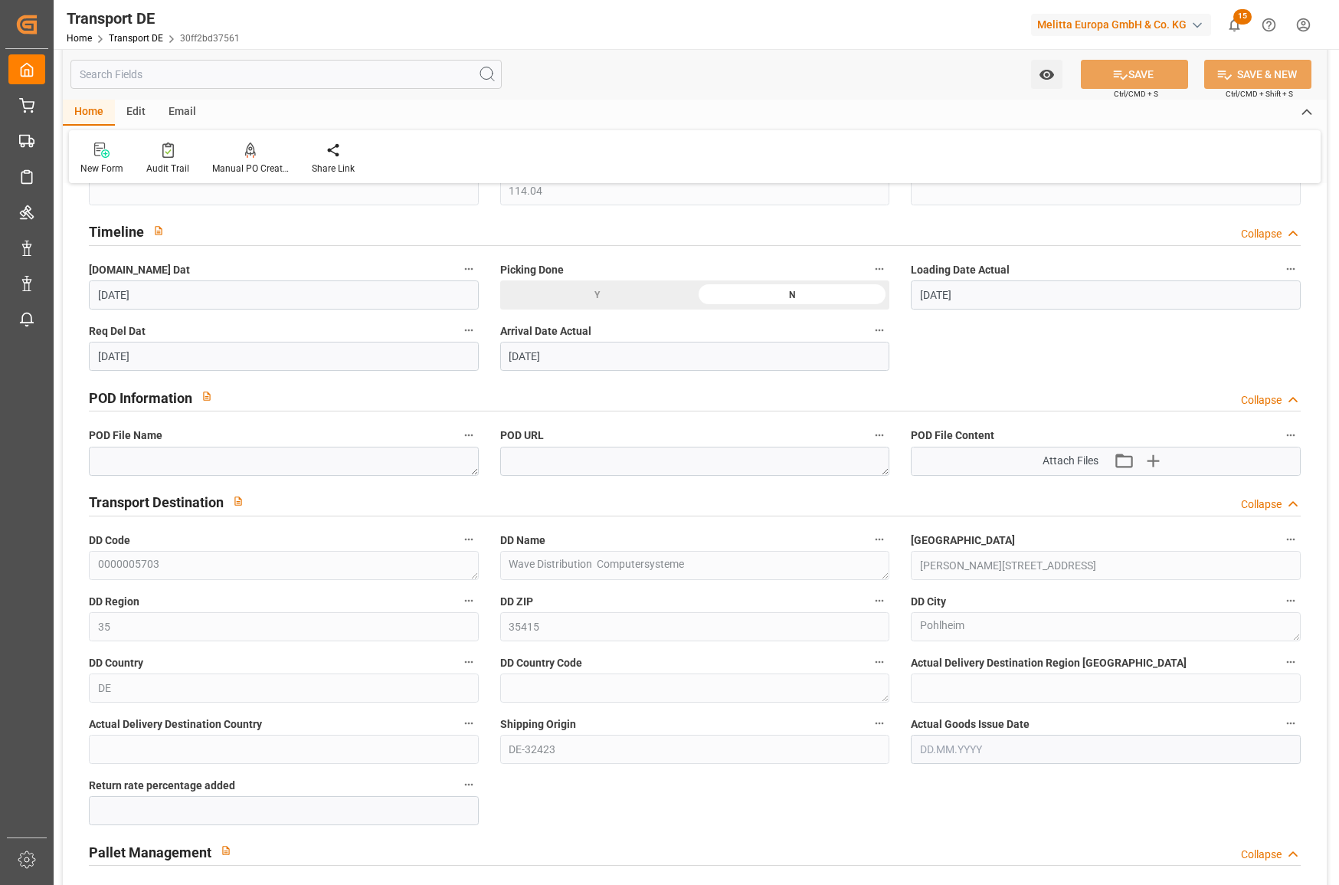
scroll to position [766, 0]
